Goal: Navigation & Orientation: Find specific page/section

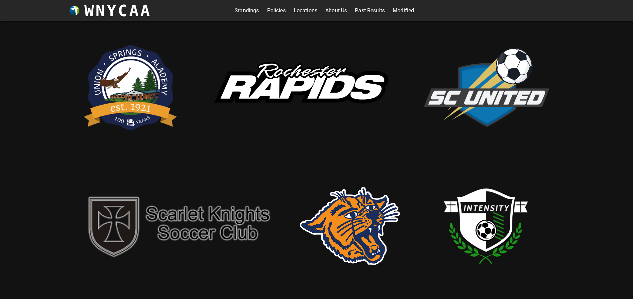
click at [329, 9] on link "About Us" at bounding box center [336, 10] width 22 height 11
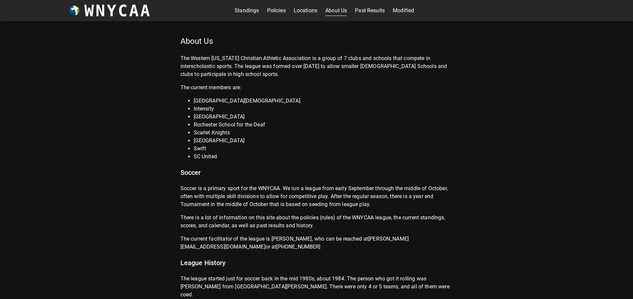
click at [396, 10] on link "Modified" at bounding box center [403, 10] width 21 height 11
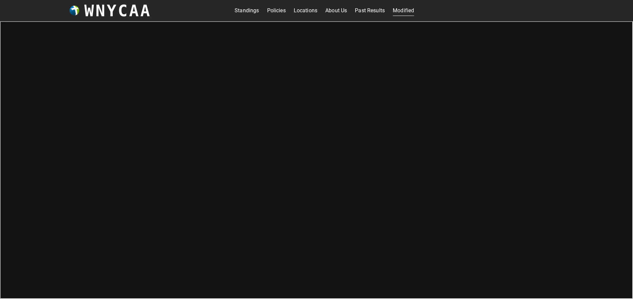
click at [239, 9] on link "Standings" at bounding box center [247, 10] width 24 height 11
